Goal: Book appointment/travel/reservation

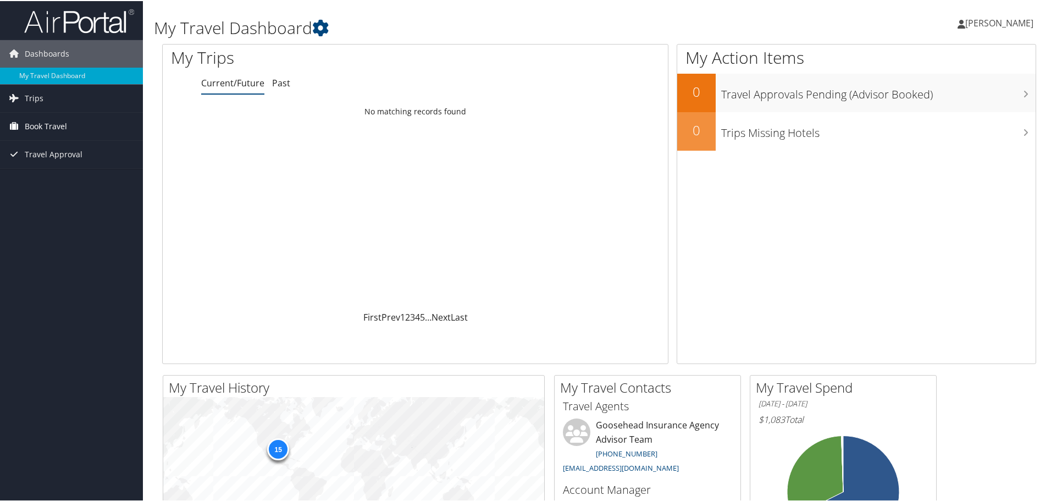
click at [46, 123] on span "Book Travel" at bounding box center [46, 125] width 42 height 27
click at [59, 181] on link "Book/Manage Online Trips" at bounding box center [71, 180] width 143 height 16
